Goal: Transaction & Acquisition: Purchase product/service

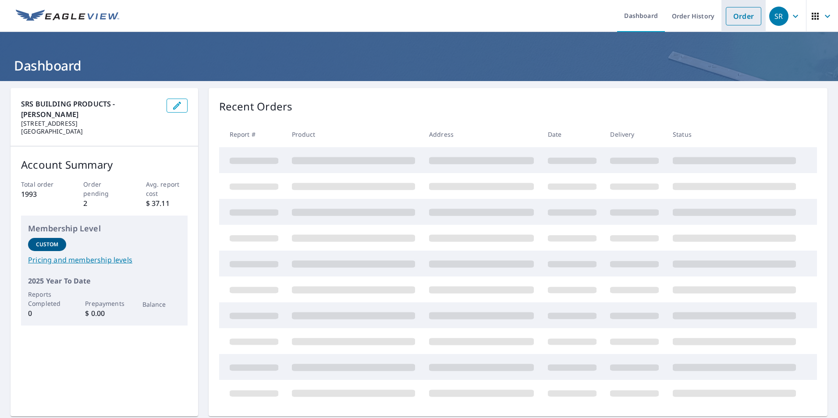
click at [739, 17] on link "Order" at bounding box center [744, 16] width 36 height 18
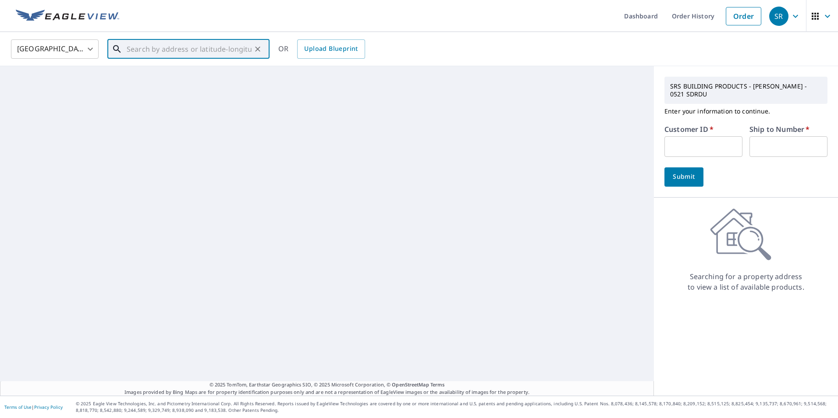
click at [176, 46] on input "text" at bounding box center [189, 49] width 125 height 25
paste input "[STREET_ADDRESS]"
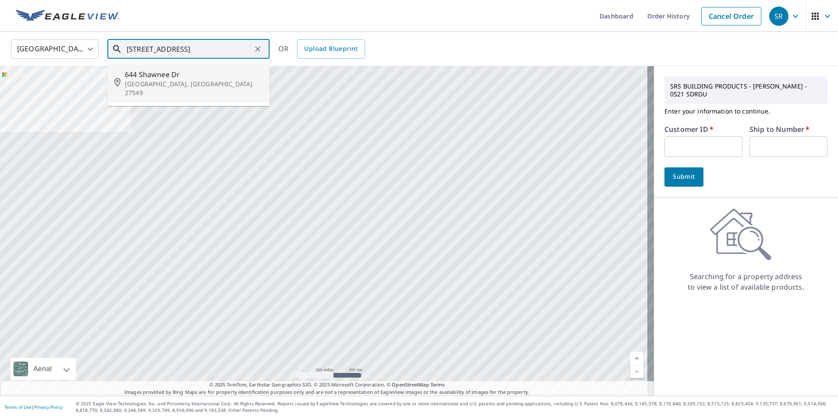
click at [172, 82] on p "[GEOGRAPHIC_DATA], [GEOGRAPHIC_DATA] 27549" at bounding box center [194, 89] width 138 height 18
type input "[STREET_ADDRESS][PERSON_NAME]"
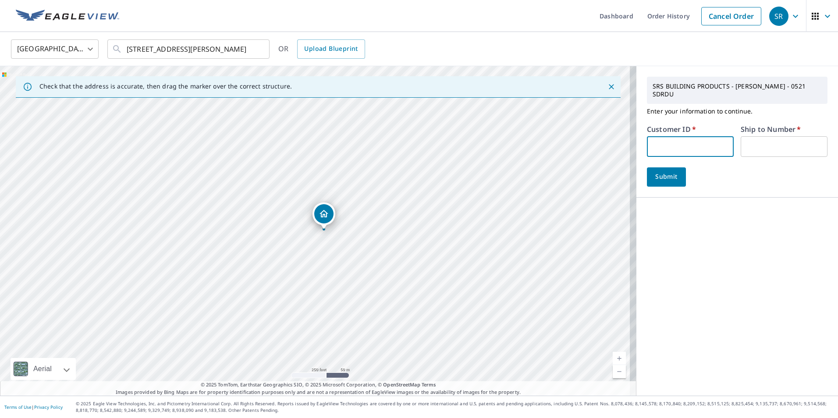
click at [673, 146] on input "text" at bounding box center [690, 146] width 87 height 21
type input "s047286"
click at [760, 139] on input "text" at bounding box center [784, 146] width 87 height 21
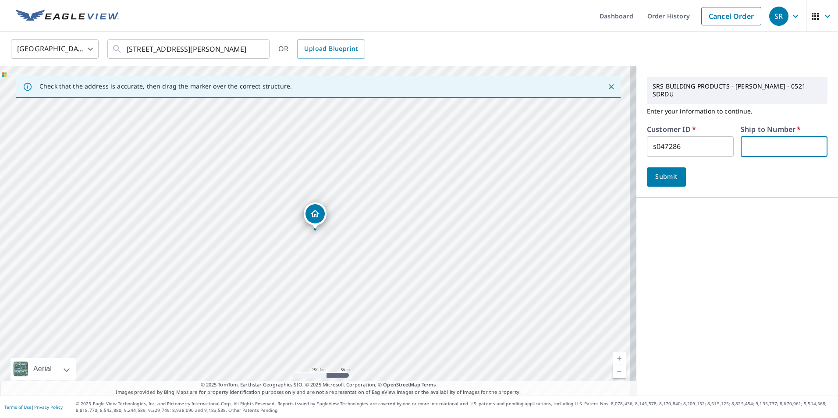
type input "1"
click at [671, 178] on span "Submit" at bounding box center [666, 176] width 25 height 11
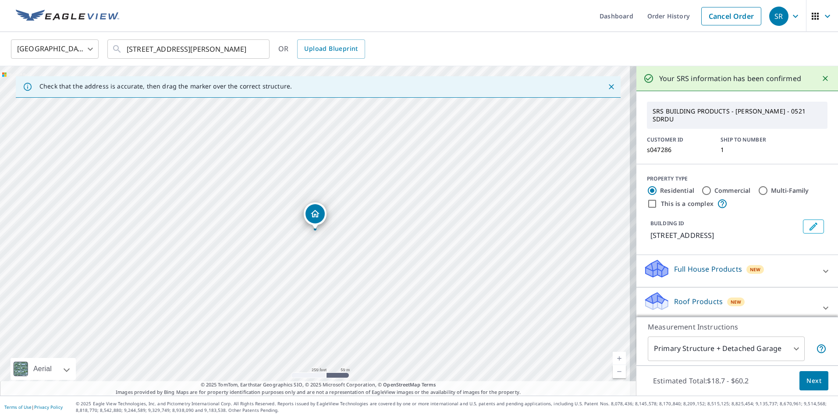
click at [814, 382] on span "Next" at bounding box center [814, 381] width 15 height 11
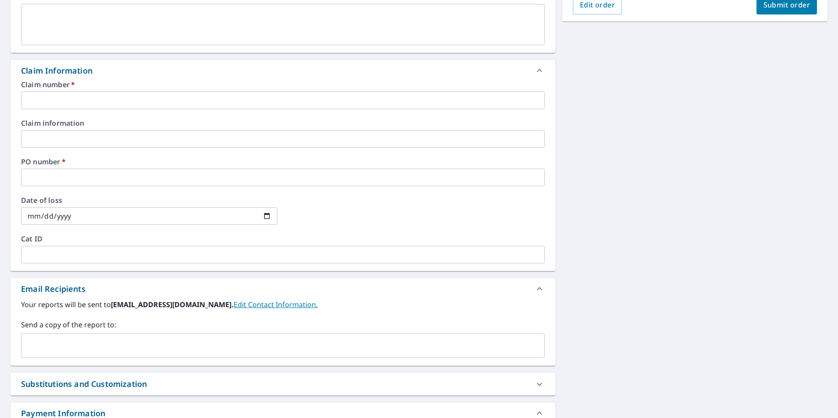
scroll to position [328, 0]
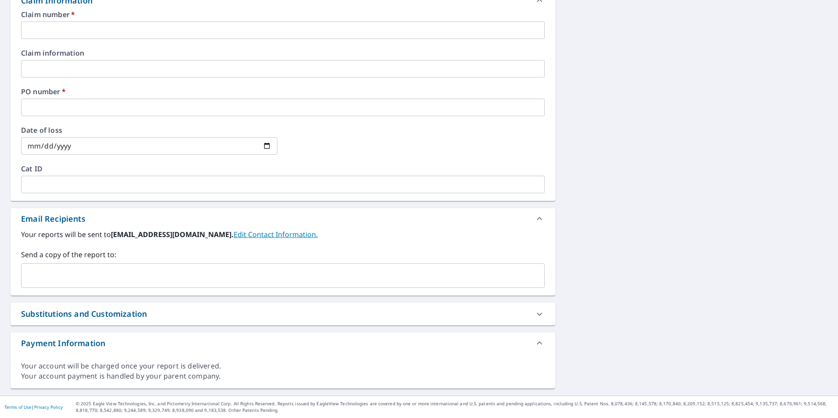
click at [98, 278] on input "text" at bounding box center [276, 275] width 503 height 17
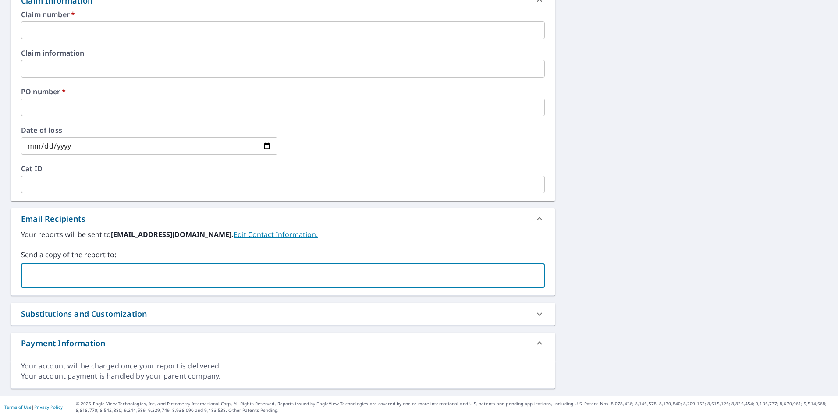
paste input "[EMAIL_ADDRESS][DOMAIN_NAME]"
type input "[EMAIL_ADDRESS][DOMAIN_NAME]"
checkbox input "true"
paste input "[EMAIL_ADDRESS][DOMAIN_NAME]"
type input "[EMAIL_ADDRESS][DOMAIN_NAME]"
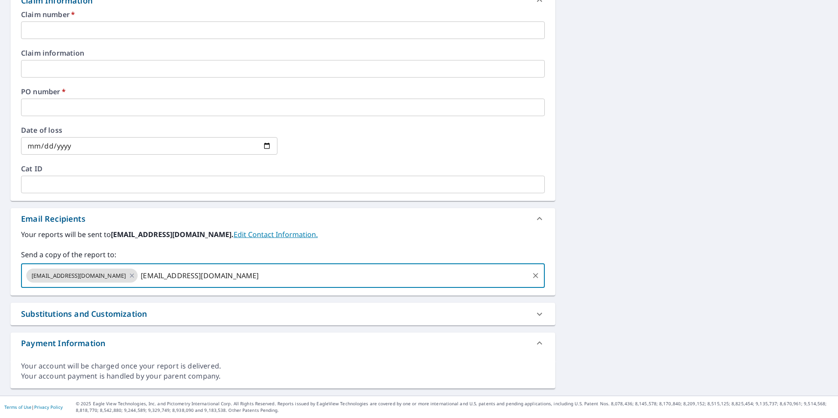
checkbox input "true"
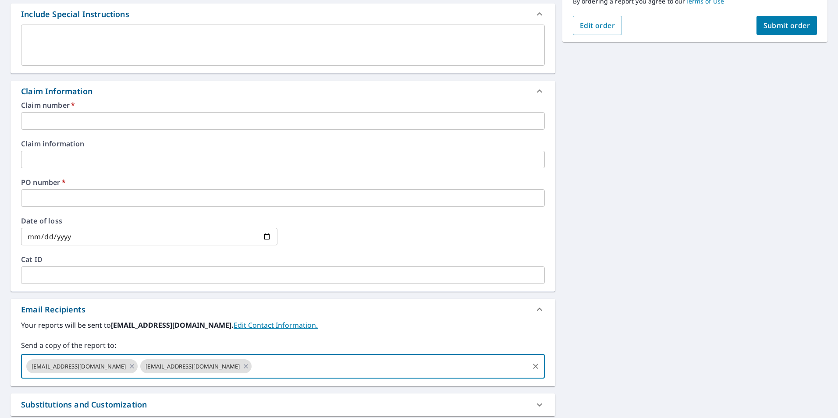
scroll to position [109, 0]
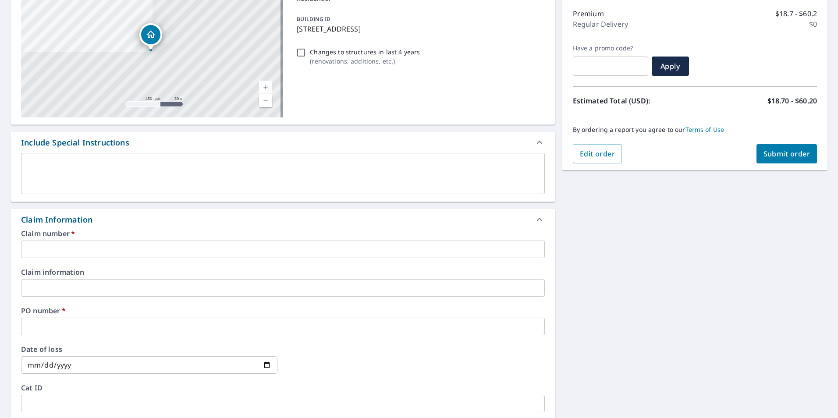
click at [84, 249] on input "text" at bounding box center [283, 250] width 524 height 18
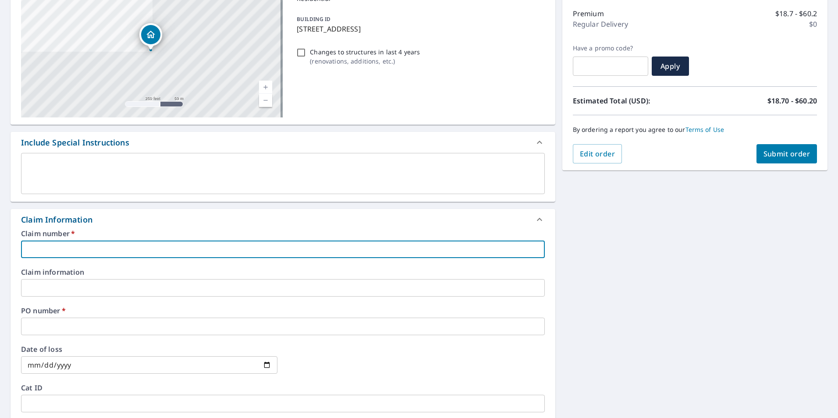
type input "r"
checkbox input "true"
type input "ra"
checkbox input "true"
type input "rap"
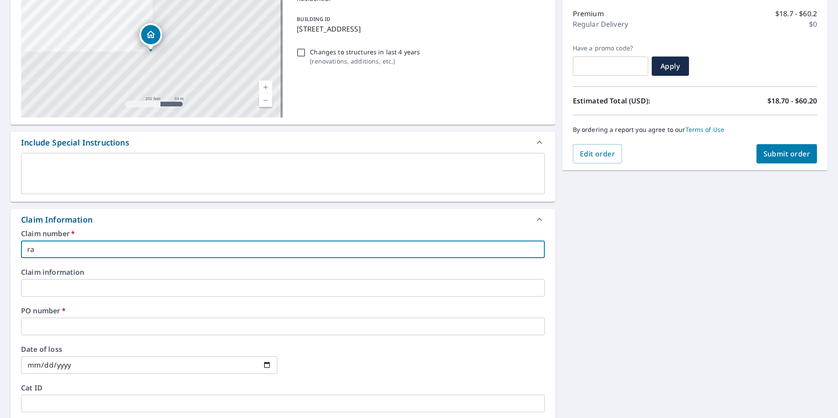
checkbox input "true"
type input "rapt"
checkbox input "true"
type input "rapto"
checkbox input "true"
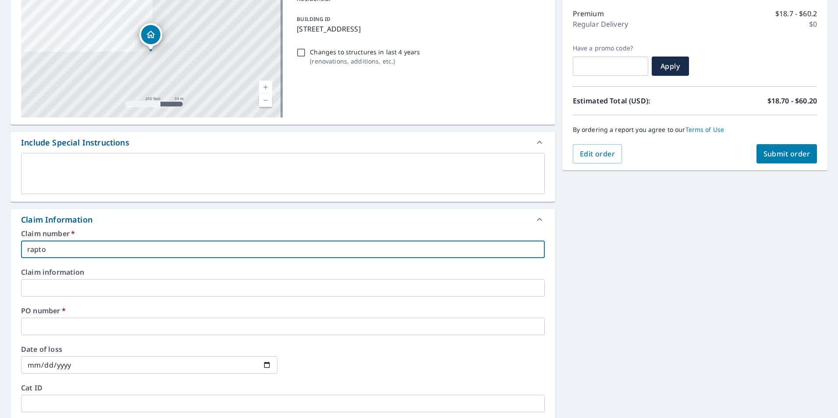
type input "raptor"
checkbox input "true"
type input "raptor"
checkbox input "true"
type input "raptor r"
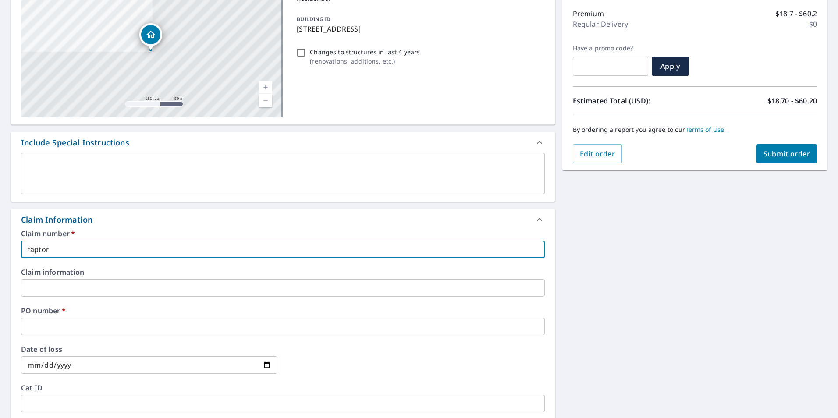
checkbox input "true"
type input "raptor ro"
checkbox input "true"
type input "raptor roo"
checkbox input "true"
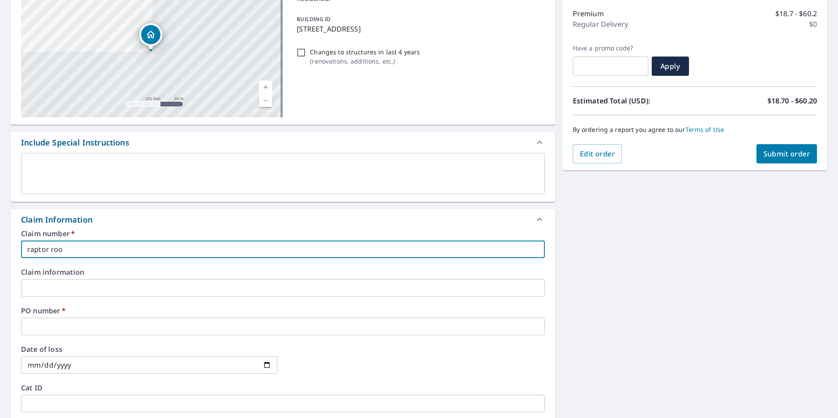
type input "raptor roof"
checkbox input "true"
type input "raptor roofi"
checkbox input "true"
type input "raptor roofin"
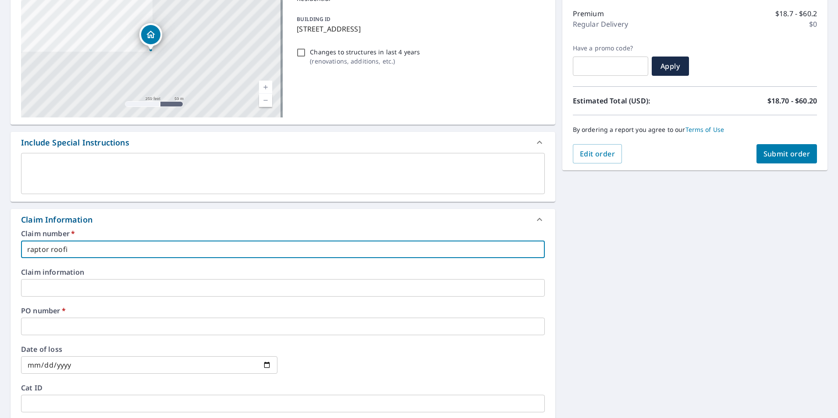
checkbox input "true"
type input "raptor roofing"
checkbox input "true"
type input "raptor roofing"
checkbox input "true"
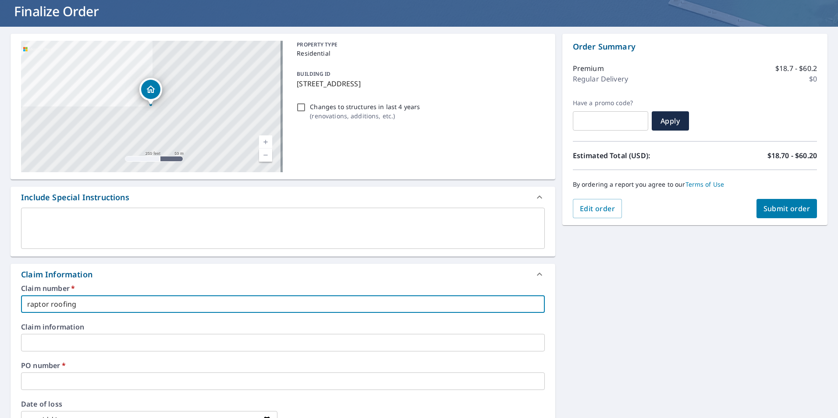
scroll to position [0, 0]
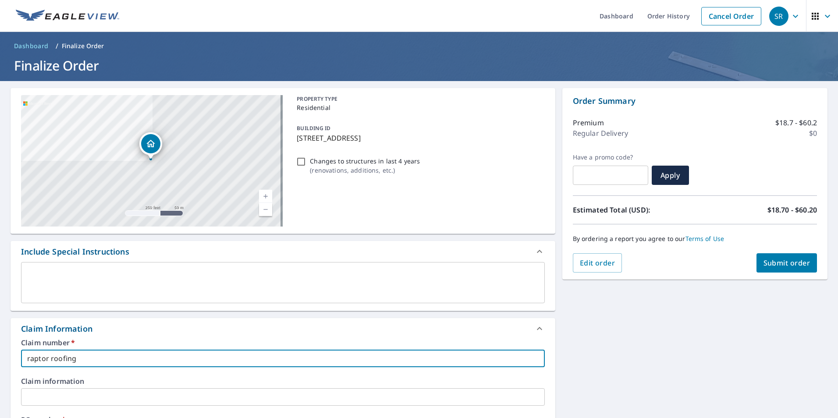
type input "raptor roofing"
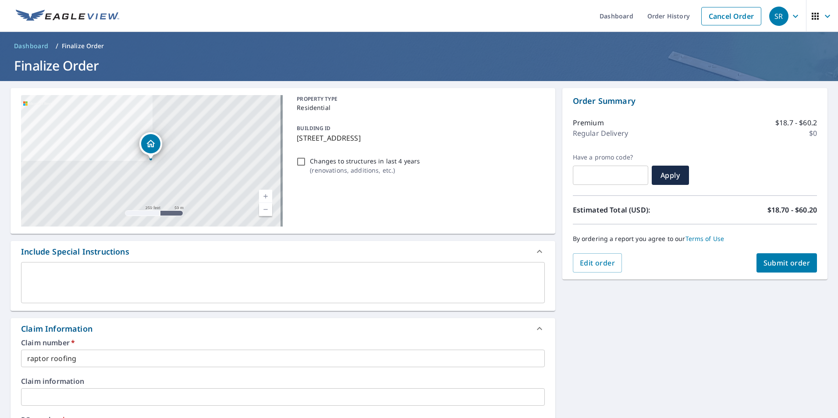
drag, startPoint x: 295, startPoint y: 138, endPoint x: 427, endPoint y: 135, distance: 132.4
click at [427, 135] on p "[STREET_ADDRESS]" at bounding box center [419, 138] width 244 height 11
checkbox input "true"
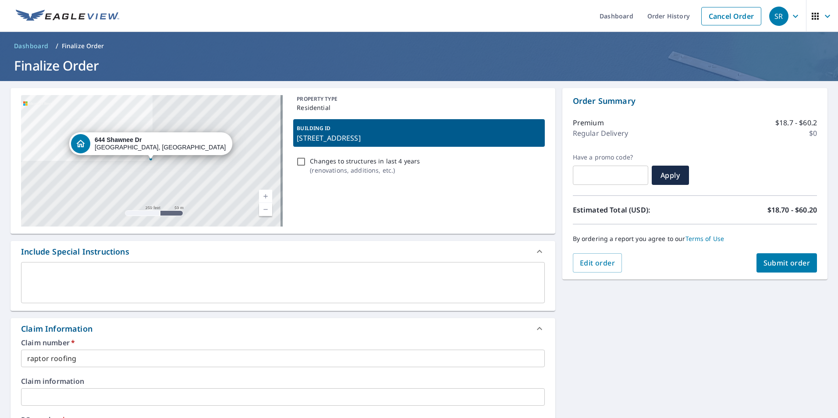
copy p "[STREET_ADDRESS]"
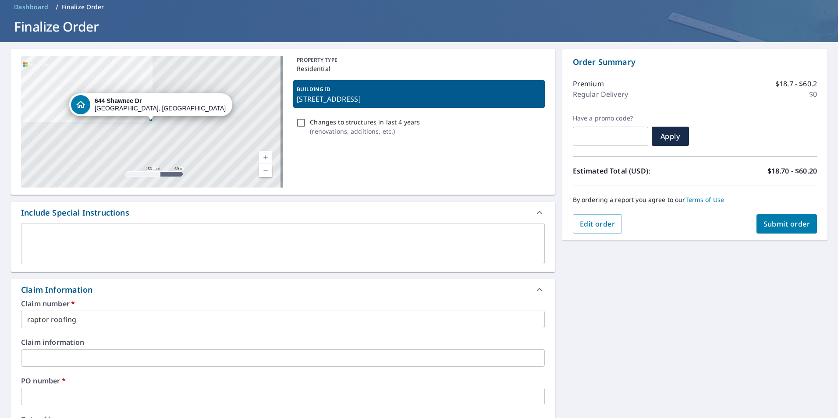
scroll to position [132, 0]
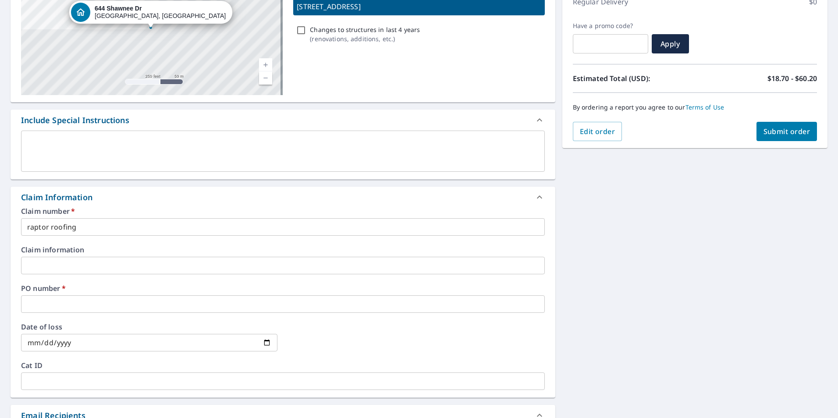
click at [90, 305] on input "text" at bounding box center [283, 304] width 524 height 18
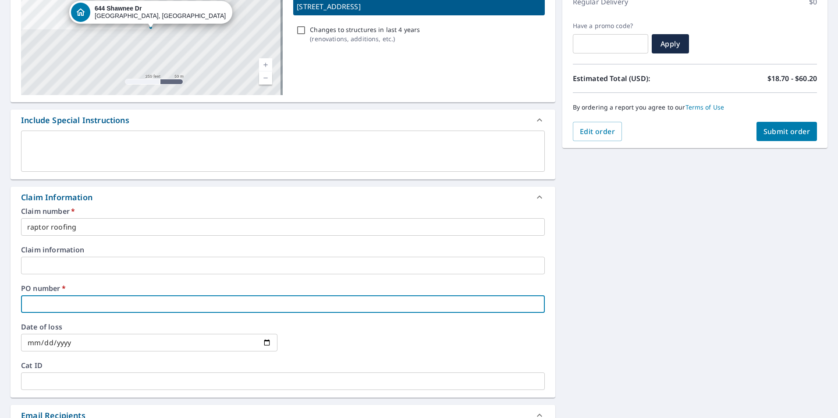
paste input "[STREET_ADDRESS]"
type input "[STREET_ADDRESS]"
checkbox input "true"
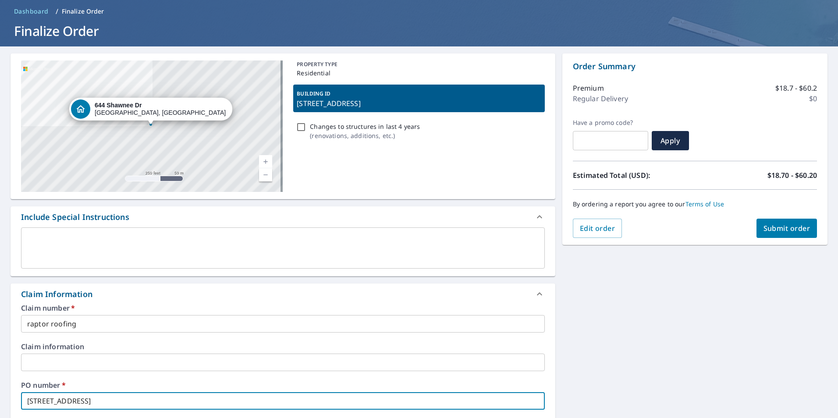
scroll to position [0, 0]
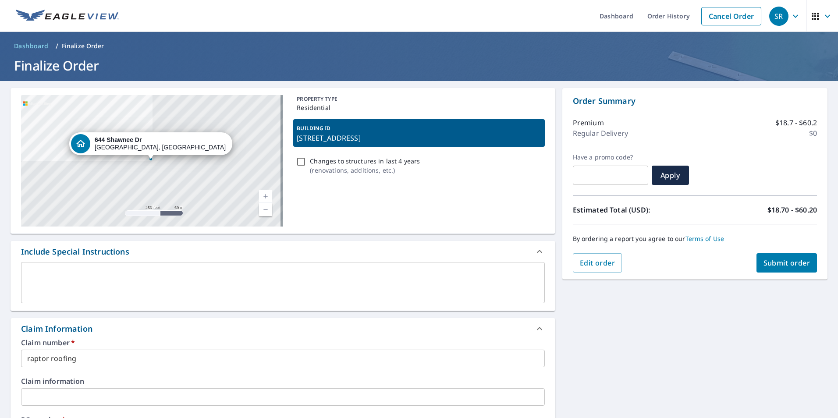
type input "[STREET_ADDRESS]"
click at [793, 263] on span "Submit order" at bounding box center [787, 263] width 47 height 10
checkbox input "true"
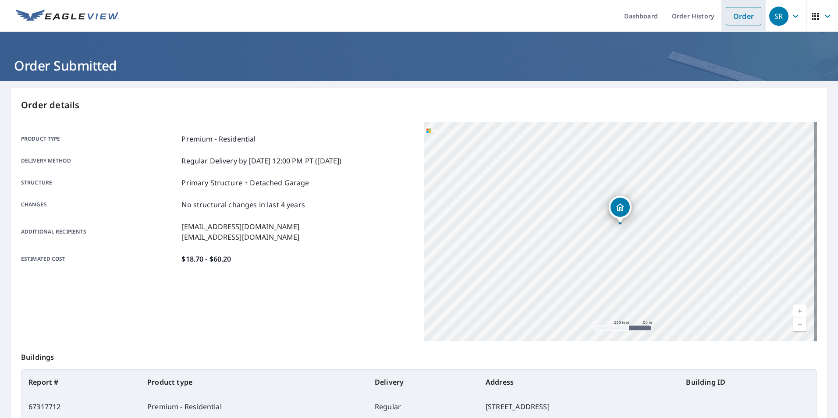
drag, startPoint x: 734, startPoint y: 18, endPoint x: 720, endPoint y: 32, distance: 19.2
click at [734, 18] on link "Order" at bounding box center [744, 16] width 36 height 18
